Goal: Transaction & Acquisition: Download file/media

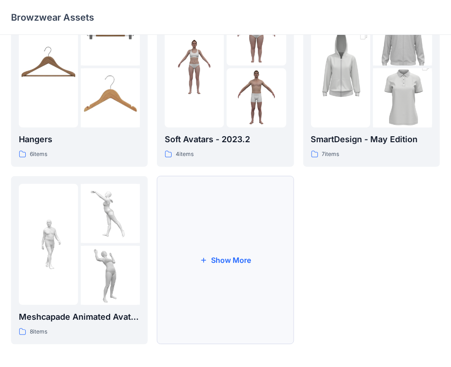
scroll to position [227, 0]
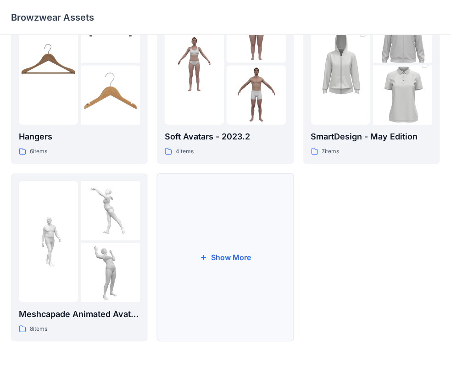
click at [229, 256] on button "Show More" at bounding box center [225, 257] width 137 height 168
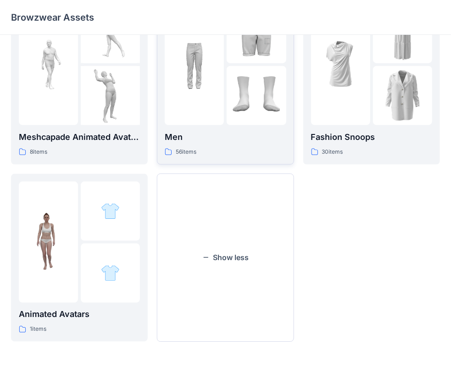
scroll to position [405, 0]
click at [233, 259] on button "Show less" at bounding box center [225, 257] width 137 height 168
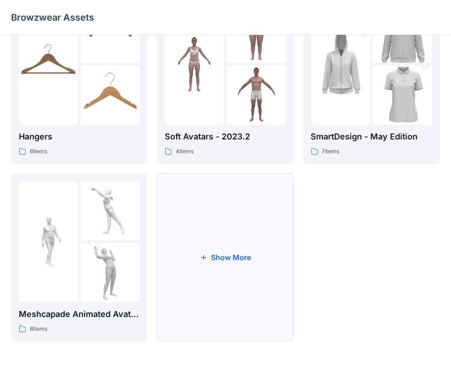
click at [205, 256] on icon "button" at bounding box center [203, 256] width 7 height 7
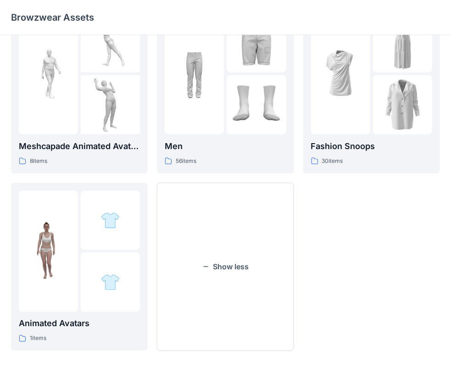
scroll to position [405, 0]
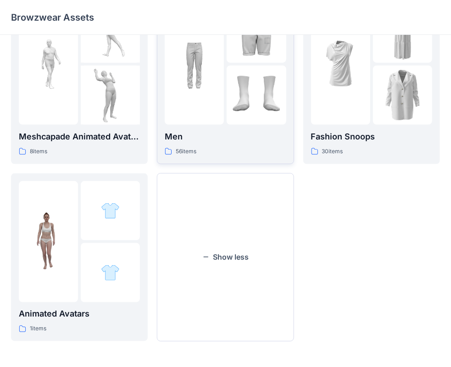
click at [202, 84] on img at bounding box center [194, 63] width 59 height 59
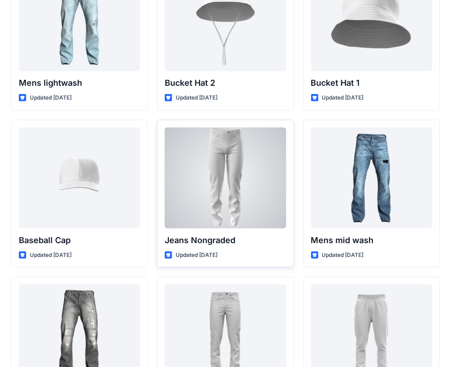
scroll to position [92, 0]
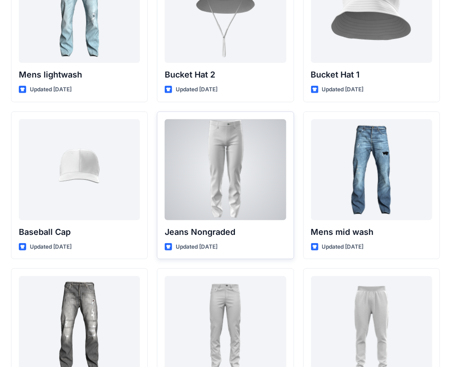
click at [247, 182] on div at bounding box center [225, 169] width 121 height 101
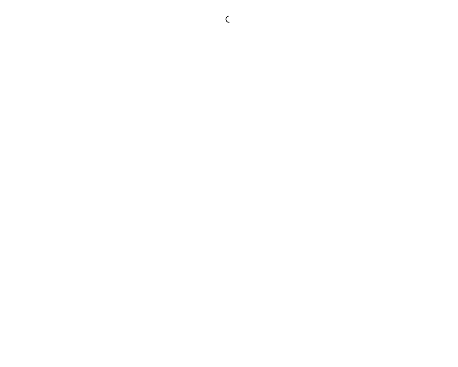
click at [247, 182] on div at bounding box center [229, 183] width 458 height 367
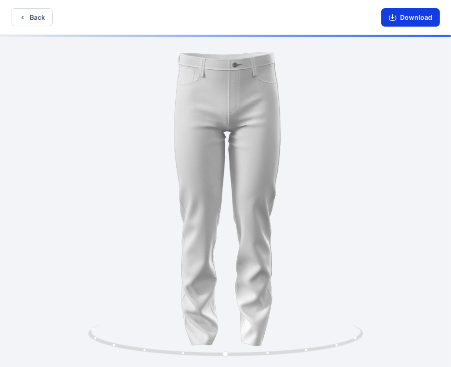
click at [402, 17] on button "Download" at bounding box center [410, 17] width 59 height 18
